Goal: Task Accomplishment & Management: Complete application form

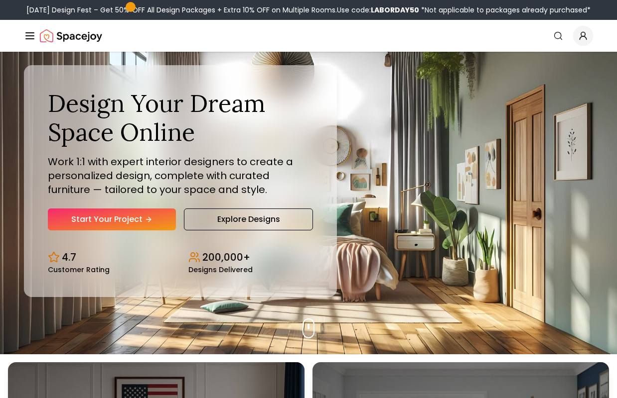
scroll to position [54, 0]
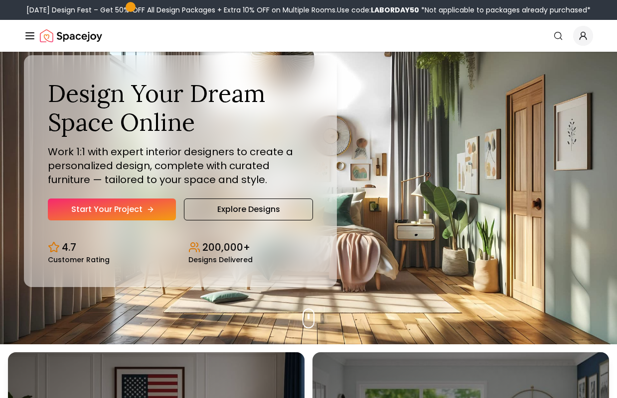
click at [134, 204] on link "Start Your Project" at bounding box center [112, 210] width 128 height 22
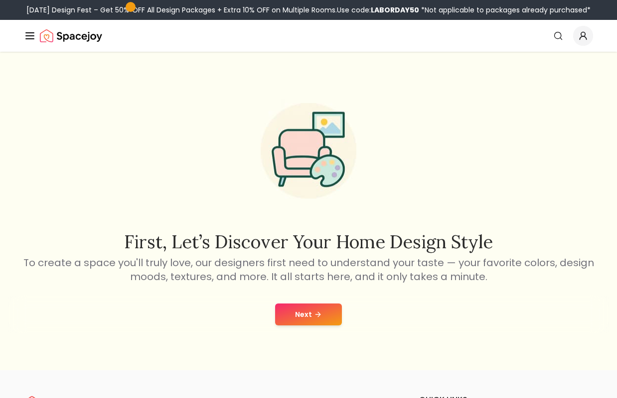
scroll to position [54, 0]
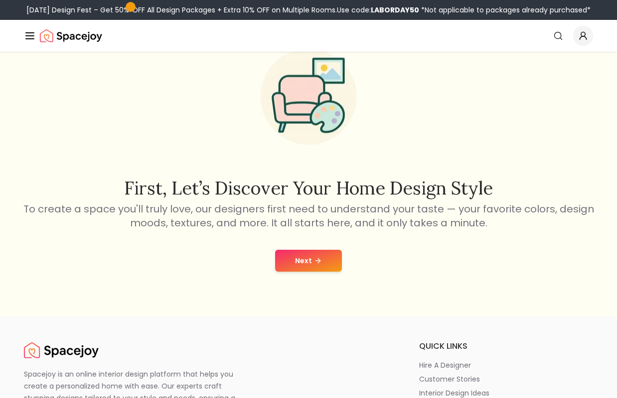
click at [300, 266] on button "Next" at bounding box center [308, 261] width 67 height 22
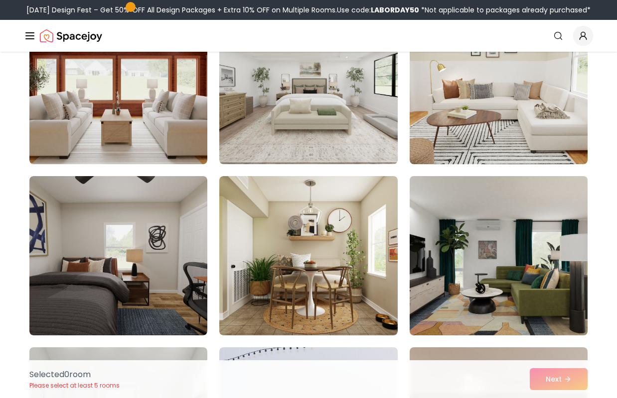
scroll to position [646, 0]
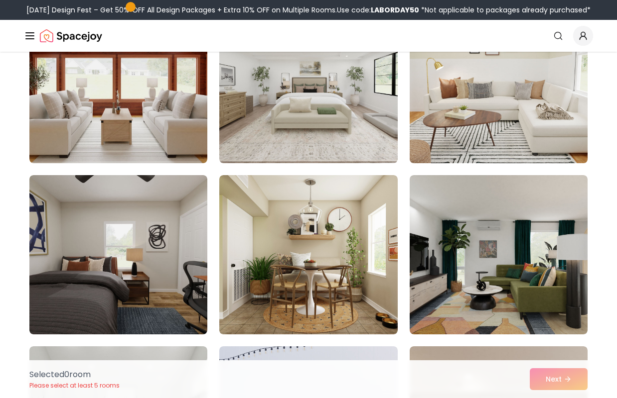
click at [488, 131] on img at bounding box center [498, 83] width 187 height 167
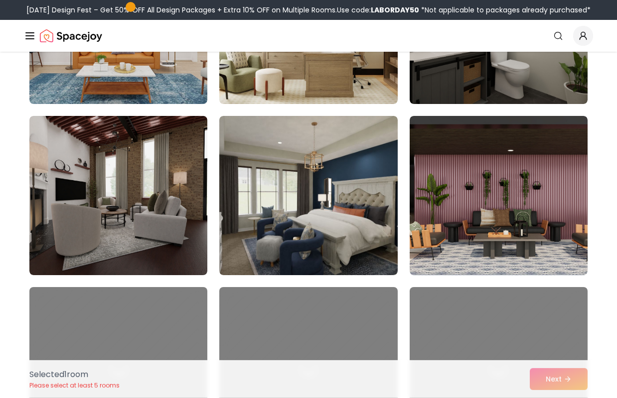
scroll to position [1721, 0]
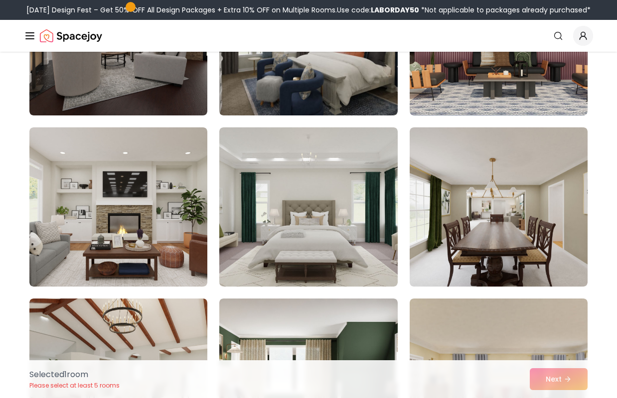
click at [552, 377] on div "Selected 1 room Please select at least 5 rooms Next" at bounding box center [308, 380] width 574 height 38
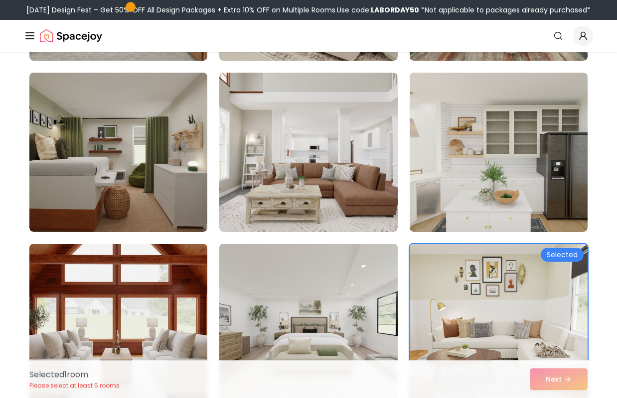
scroll to position [484, 0]
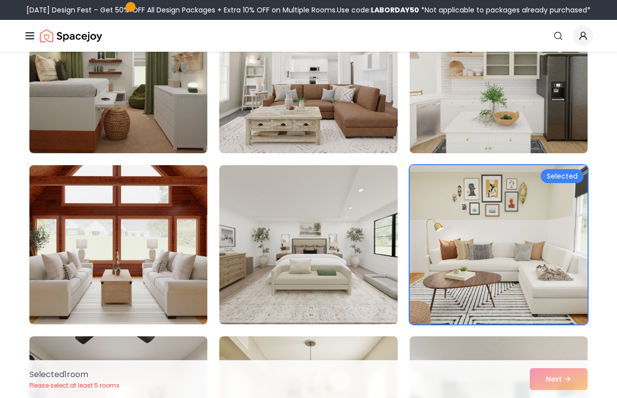
click at [449, 272] on img at bounding box center [498, 244] width 187 height 167
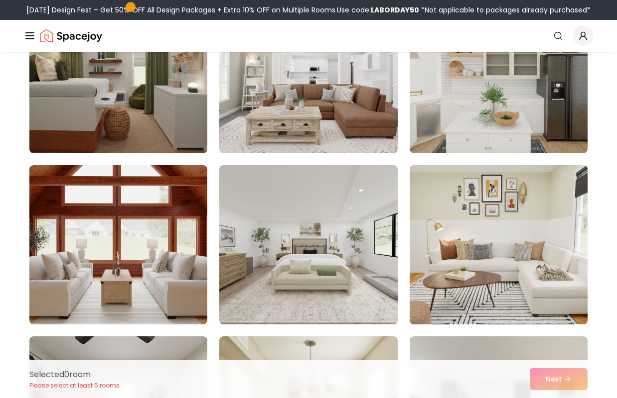
click at [448, 272] on img at bounding box center [498, 244] width 187 height 167
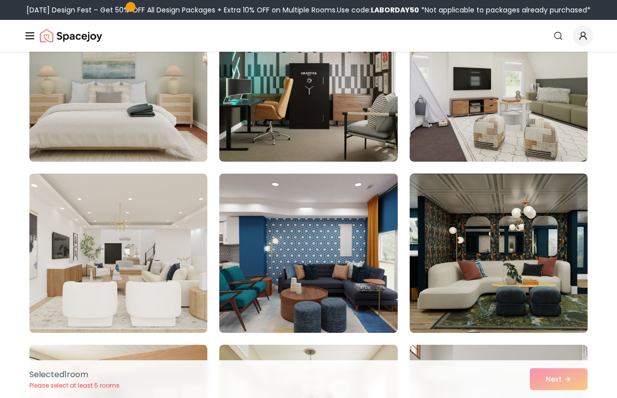
scroll to position [2152, 0]
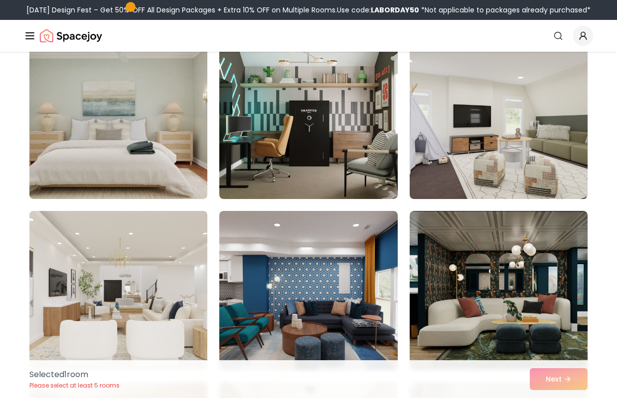
click at [130, 249] on img at bounding box center [118, 290] width 187 height 167
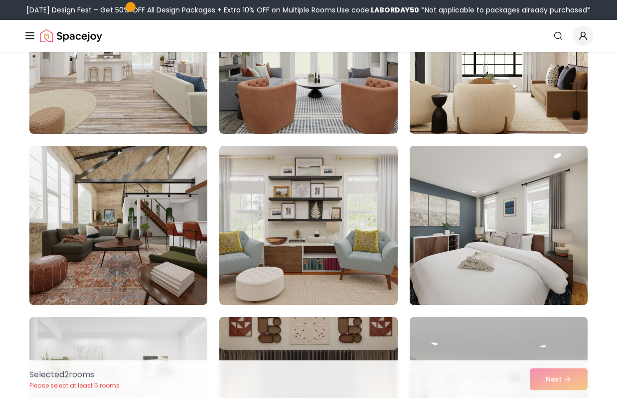
scroll to position [3604, 0]
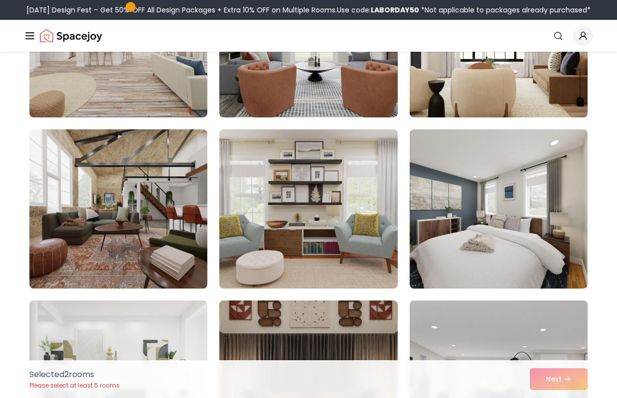
click at [477, 87] on img at bounding box center [498, 37] width 187 height 167
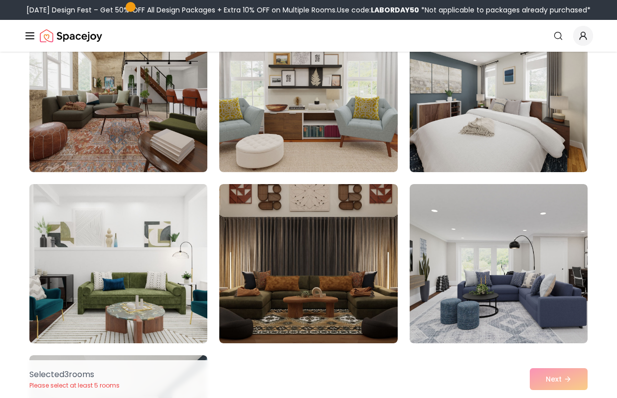
scroll to position [3766, 0]
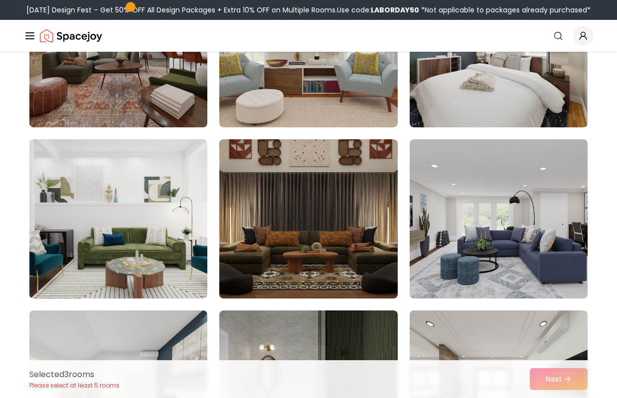
click at [136, 185] on img at bounding box center [118, 218] width 187 height 167
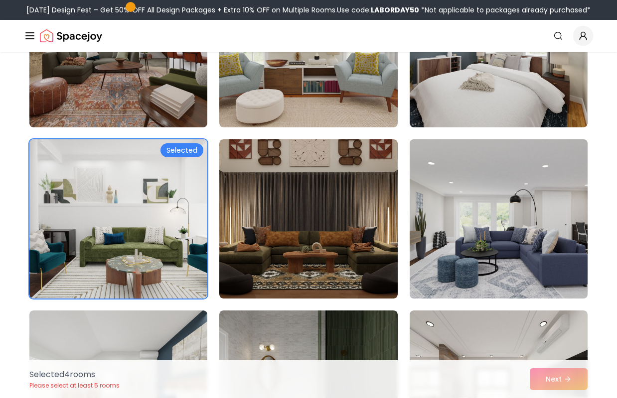
click at [532, 264] on img at bounding box center [498, 218] width 187 height 167
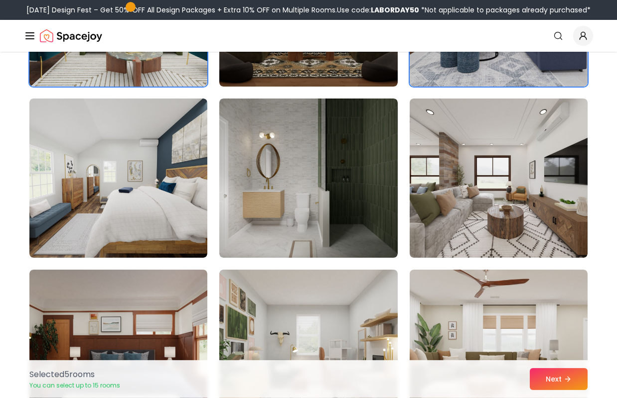
scroll to position [4088, 0]
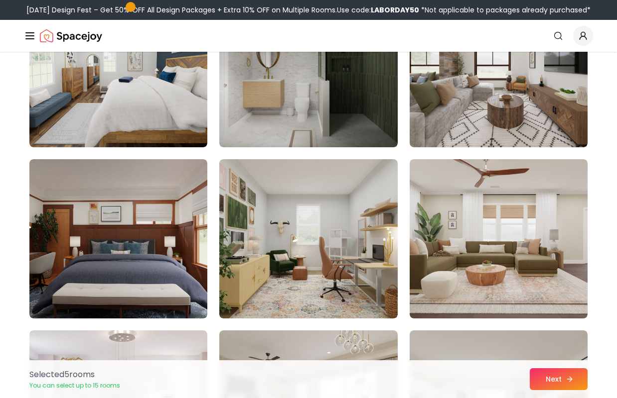
click at [564, 376] on button "Next" at bounding box center [558, 380] width 58 height 22
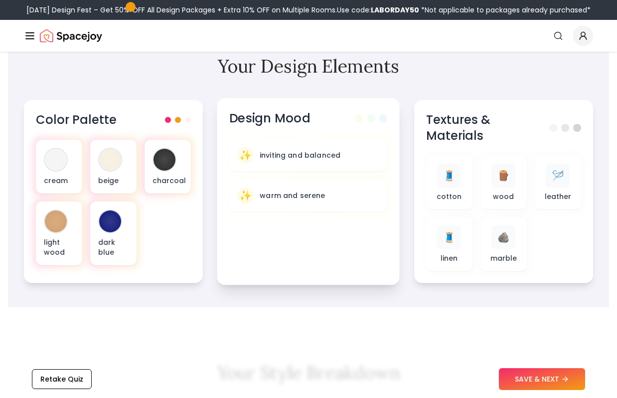
scroll to position [323, 0]
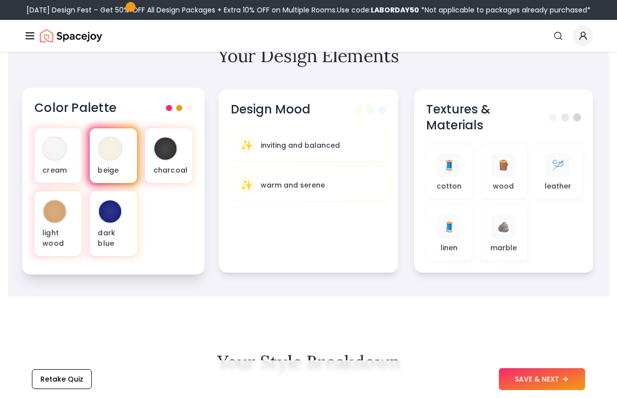
click at [109, 150] on div at bounding box center [110, 148] width 22 height 22
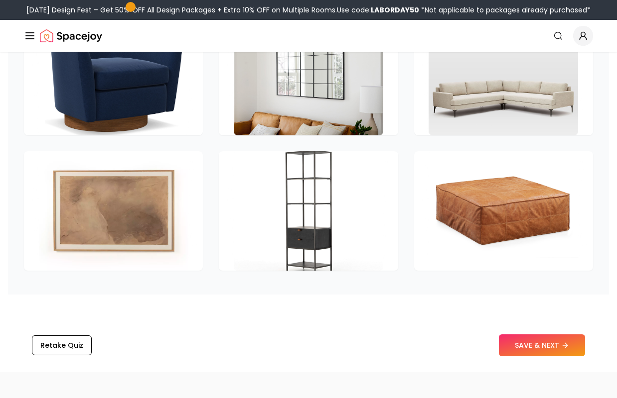
scroll to position [1614, 0]
